Goal: Entertainment & Leisure: Browse casually

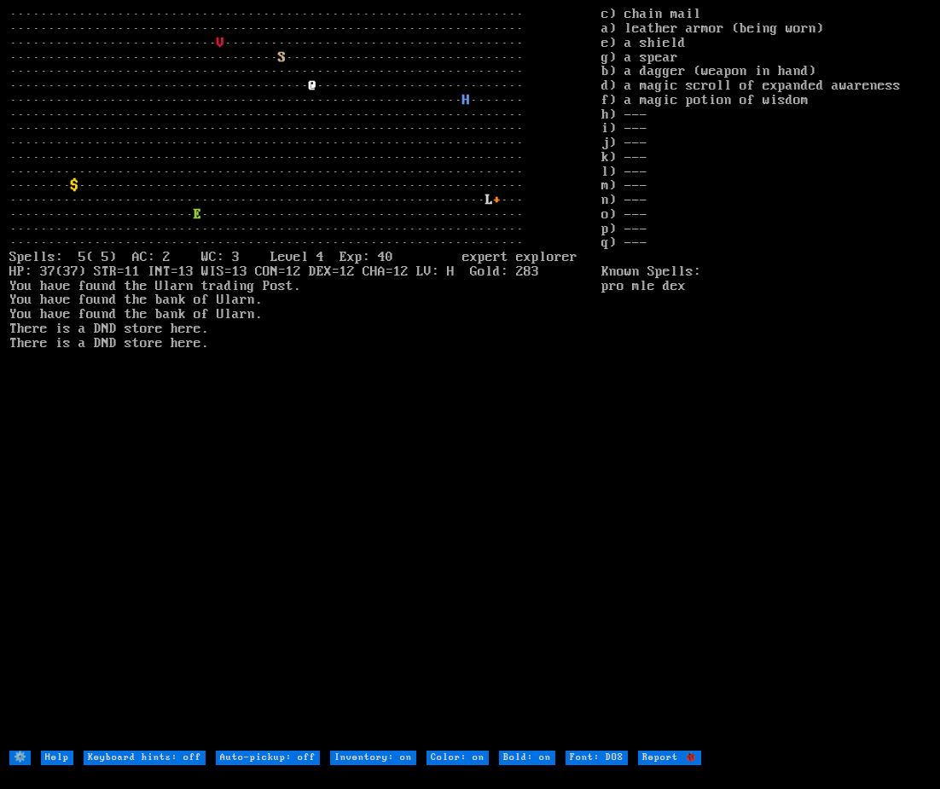
click at [617, 539] on stats "c) chain mail a) leather armor (being worn) e) a shield g) a spear b) a dagger …" at bounding box center [766, 379] width 329 height 742
click at [389, 561] on larn "··································································· ···········…" at bounding box center [305, 379] width 592 height 742
click at [372, 195] on larn "··································································· ···········…" at bounding box center [305, 379] width 592 height 742
